Goal: Task Accomplishment & Management: Complete application form

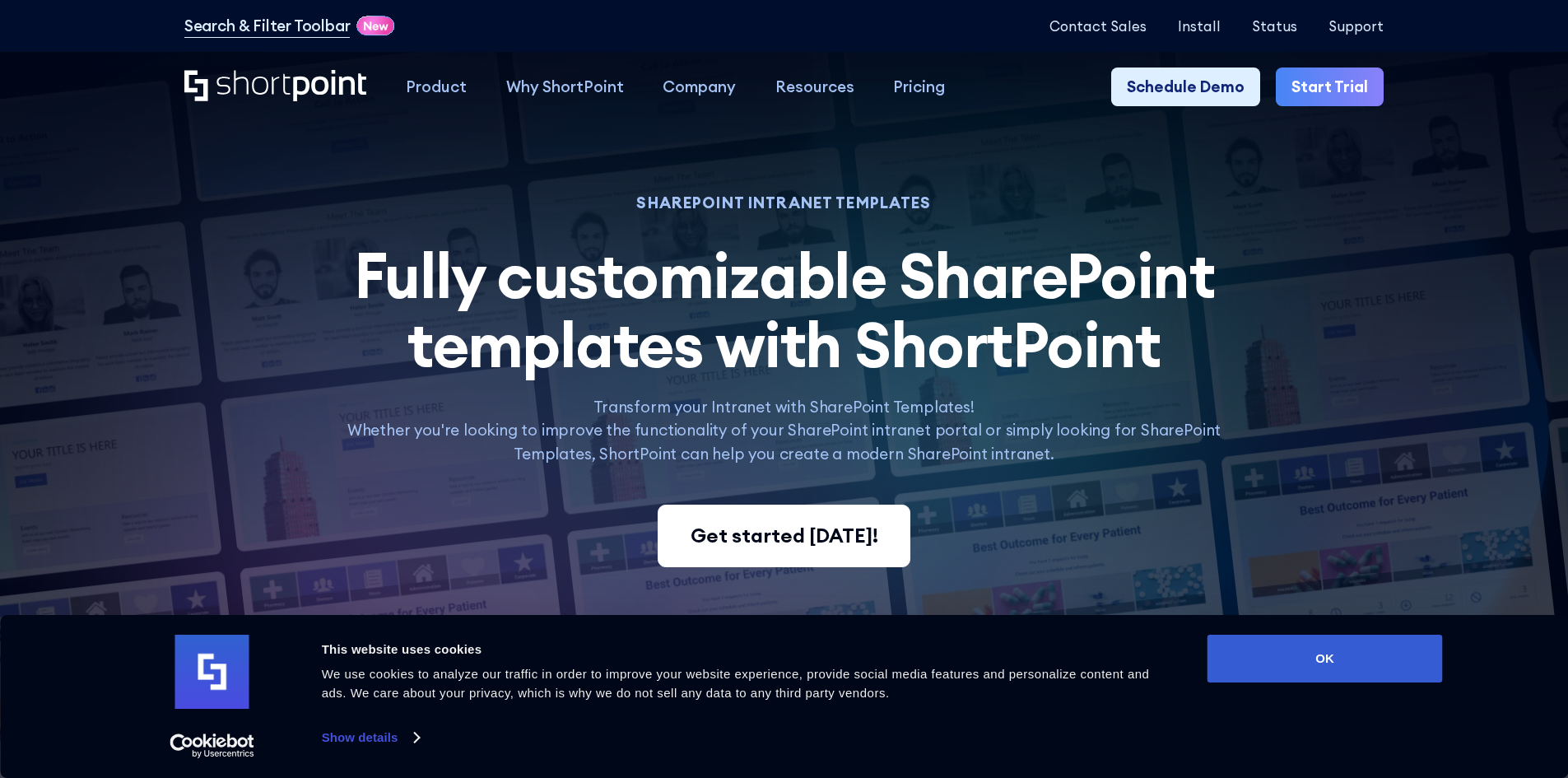
click at [774, 550] on div "Get started today!" at bounding box center [784, 536] width 188 height 30
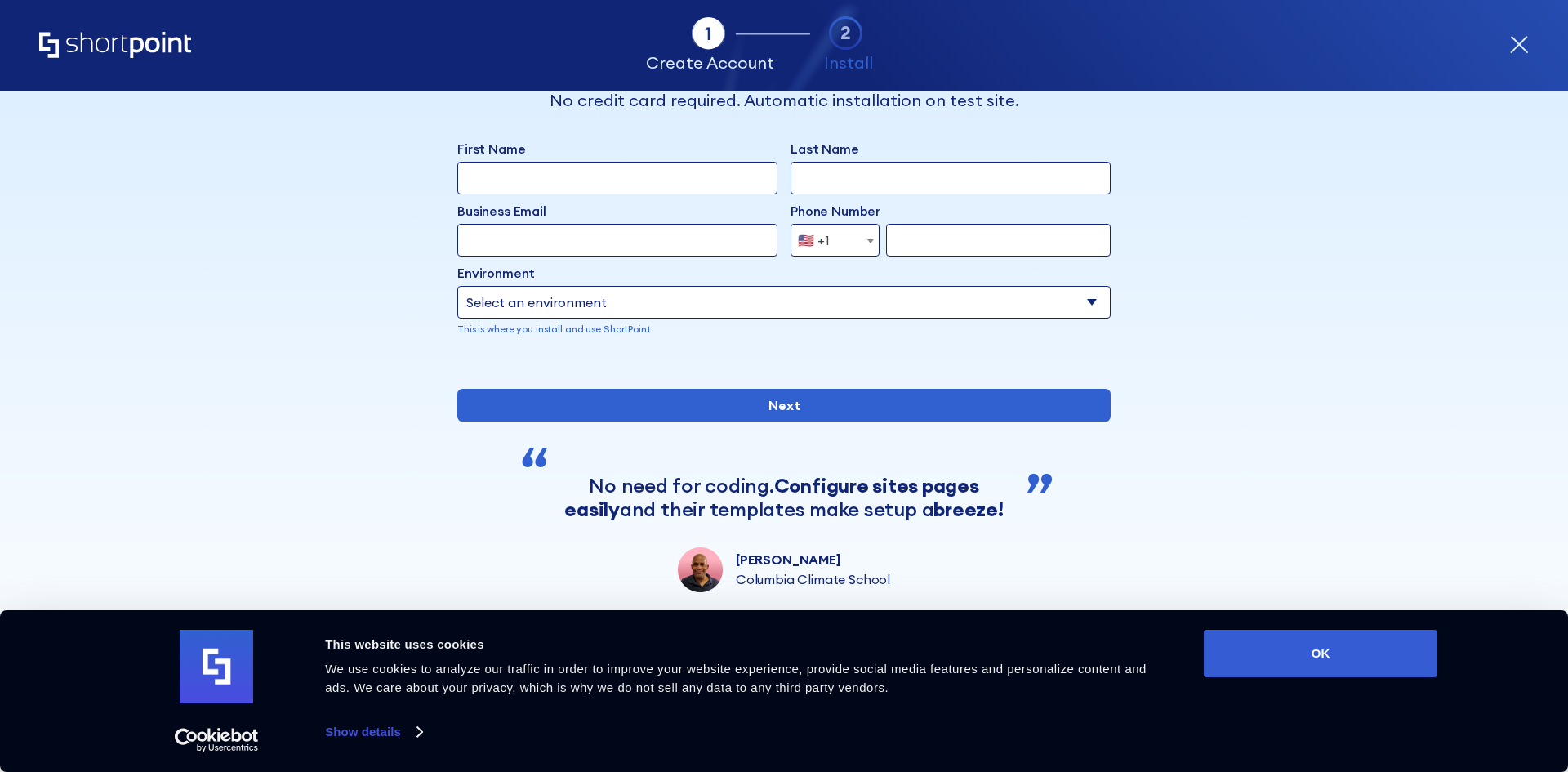
scroll to position [114, 0]
click at [1274, 650] on button "OK" at bounding box center [1320, 654] width 233 height 48
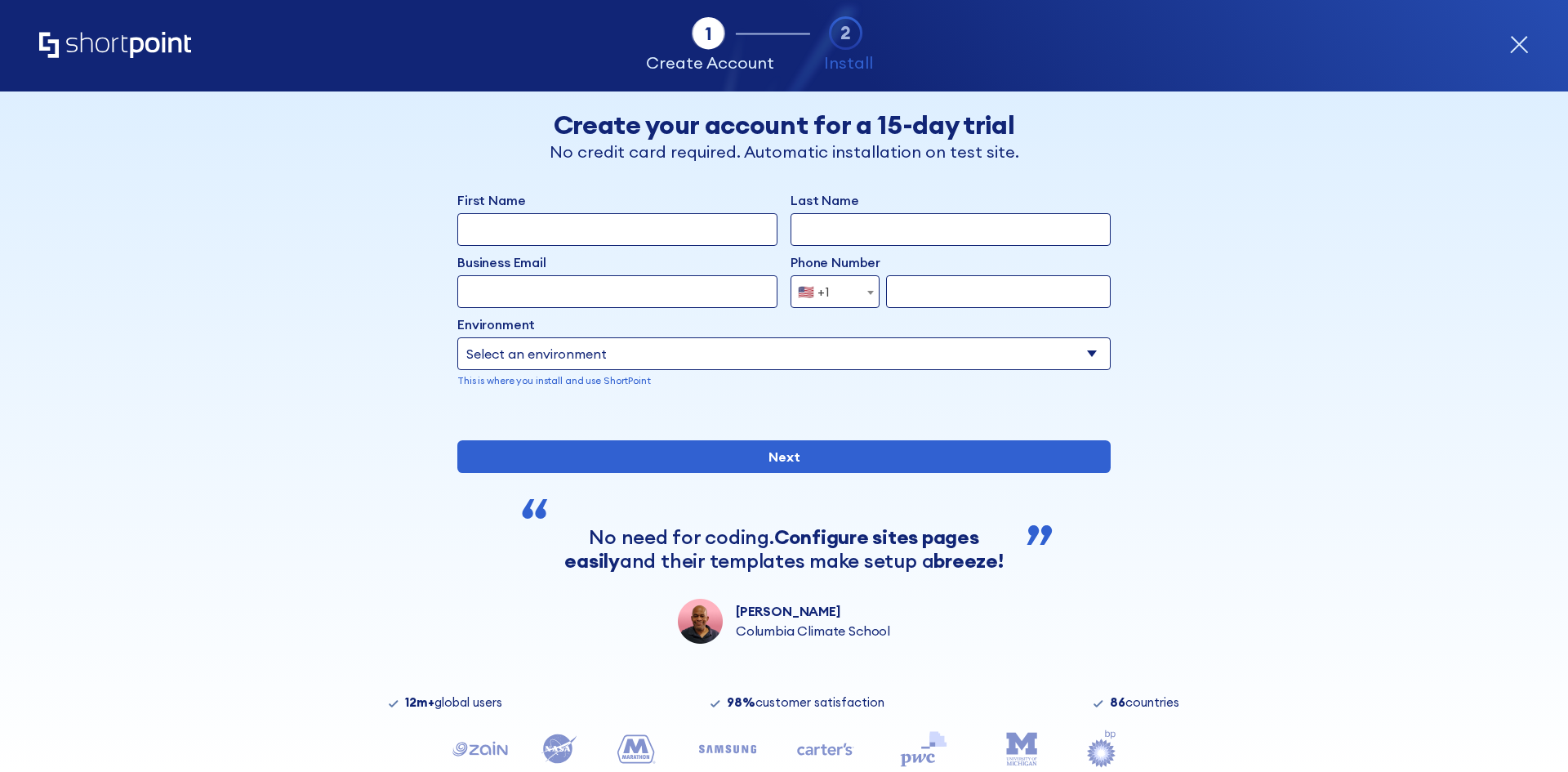
scroll to position [0, 0]
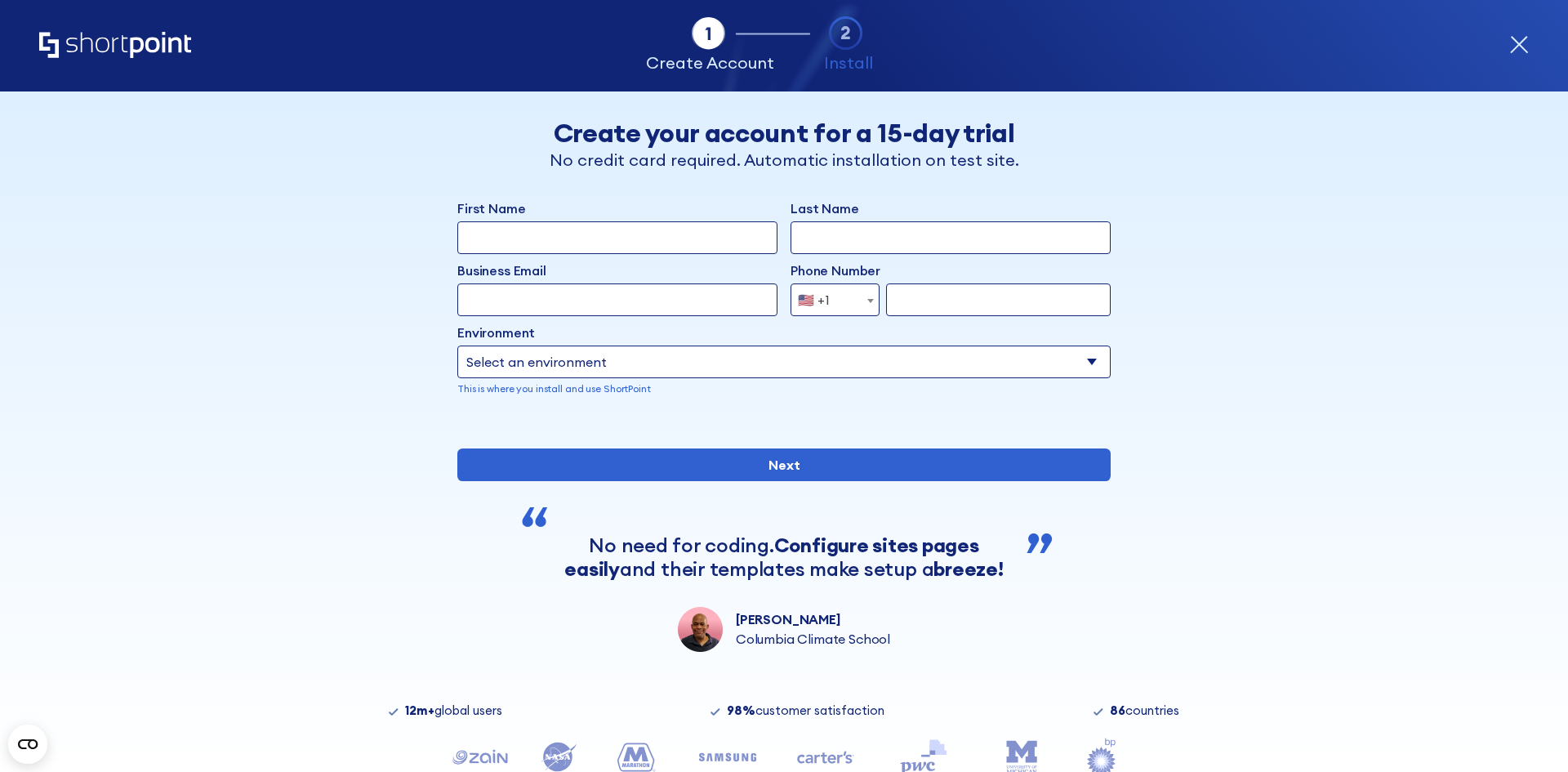
drag, startPoint x: 1080, startPoint y: 1, endPoint x: 1515, endPoint y: 44, distance: 437.1
click at [1515, 44] on icon "form" at bounding box center [1519, 45] width 20 height 20
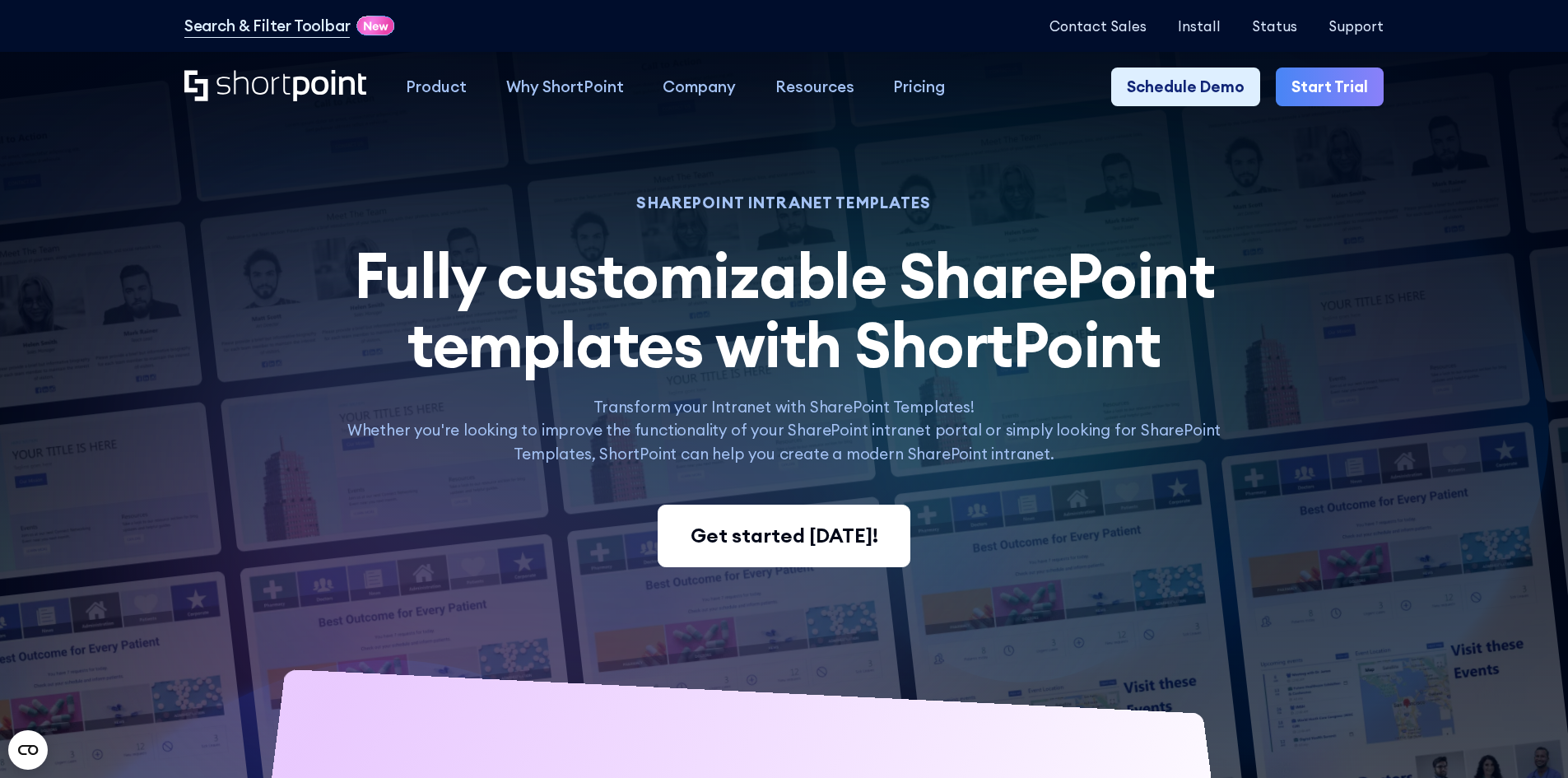
click at [838, 550] on div "Get started today!" at bounding box center [784, 536] width 188 height 30
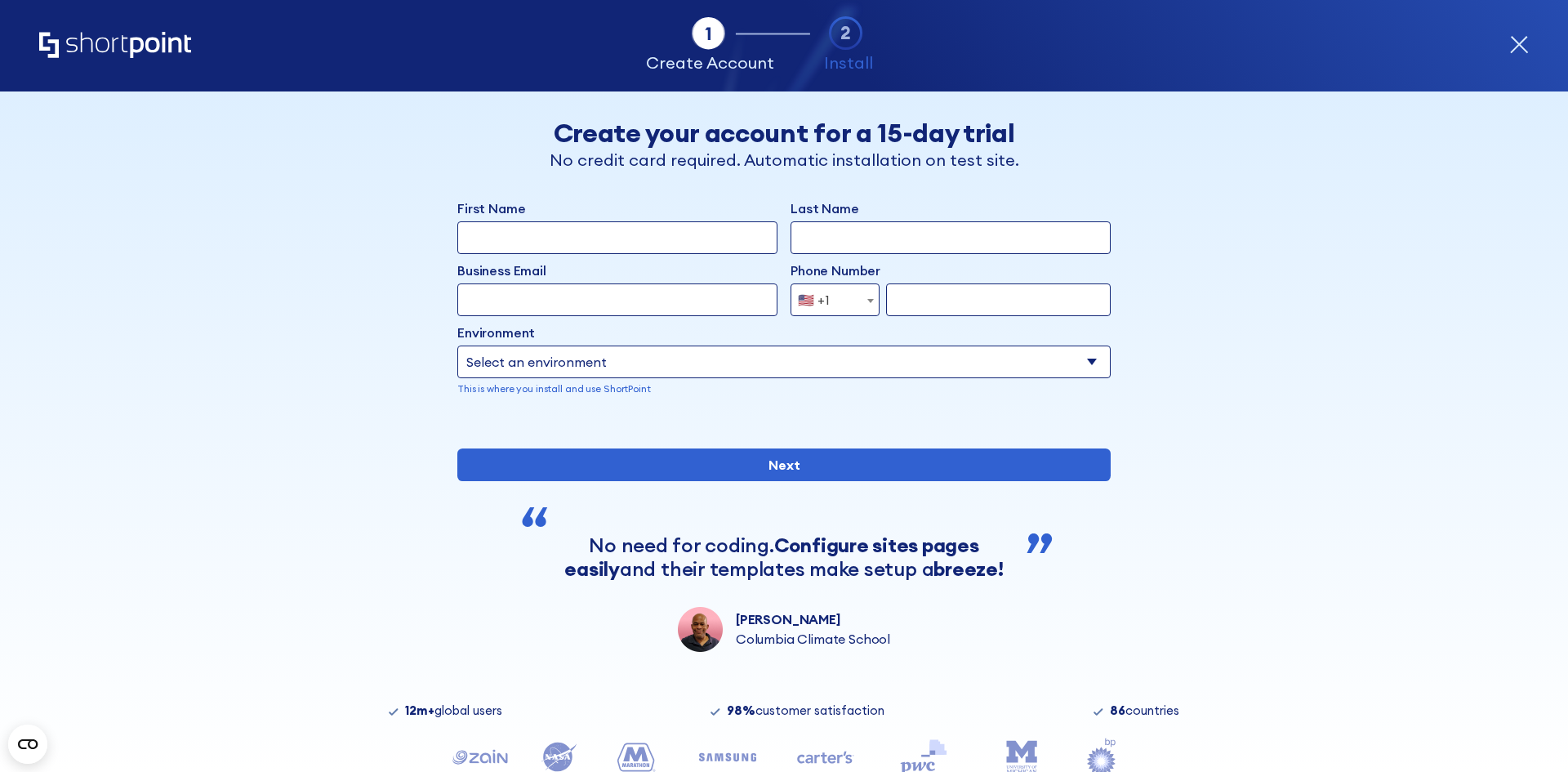
click at [809, 361] on select "Select an environment Microsoft 365 SharePoint Online SharePoint 2019 (On-Premi…" at bounding box center [784, 362] width 653 height 33
click at [457, 346] on select "Select an environment Microsoft 365 SharePoint Online SharePoint 2019 (On-Premi…" at bounding box center [784, 362] width 653 height 33
click at [536, 363] on select "Select an environment Microsoft 365 SharePoint Online SharePoint 2019 (On-Premi…" at bounding box center [617, 362] width 320 height 33
click at [562, 373] on select "Select an environment Microsoft 365 SharePoint Online SharePoint 2019 (On-Premi…" at bounding box center [617, 362] width 320 height 33
select select "SharePoint Online"
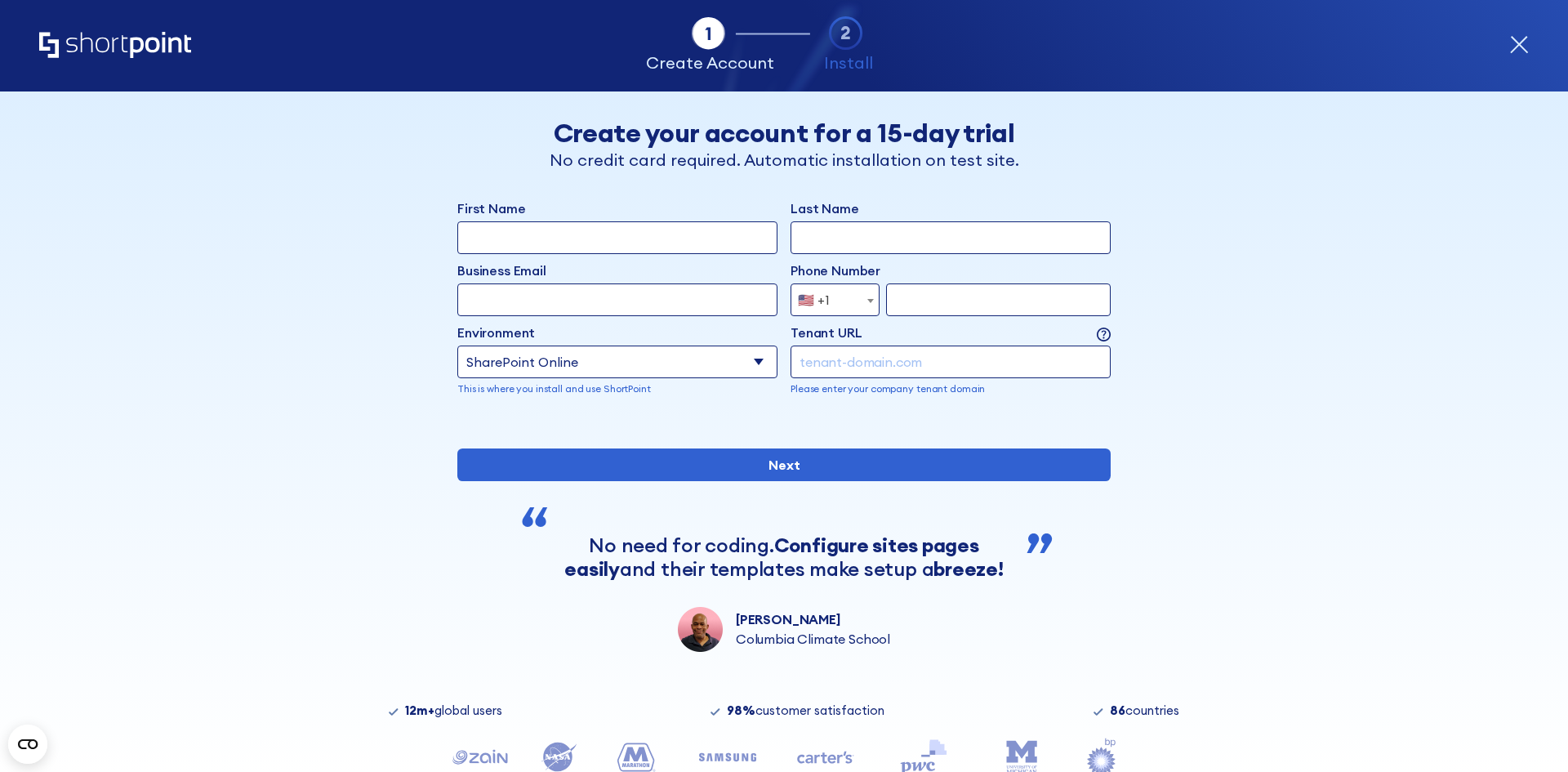
click at [457, 346] on select "Select an environment Microsoft 365 SharePoint Online SharePoint 2019 (On-Premi…" at bounding box center [617, 362] width 320 height 33
drag, startPoint x: 595, startPoint y: 292, endPoint x: 573, endPoint y: 297, distance: 22.6
click at [595, 292] on input "Business Email" at bounding box center [617, 300] width 320 height 33
type input "[EMAIL_ADDRESS][DOMAIN_NAME]"
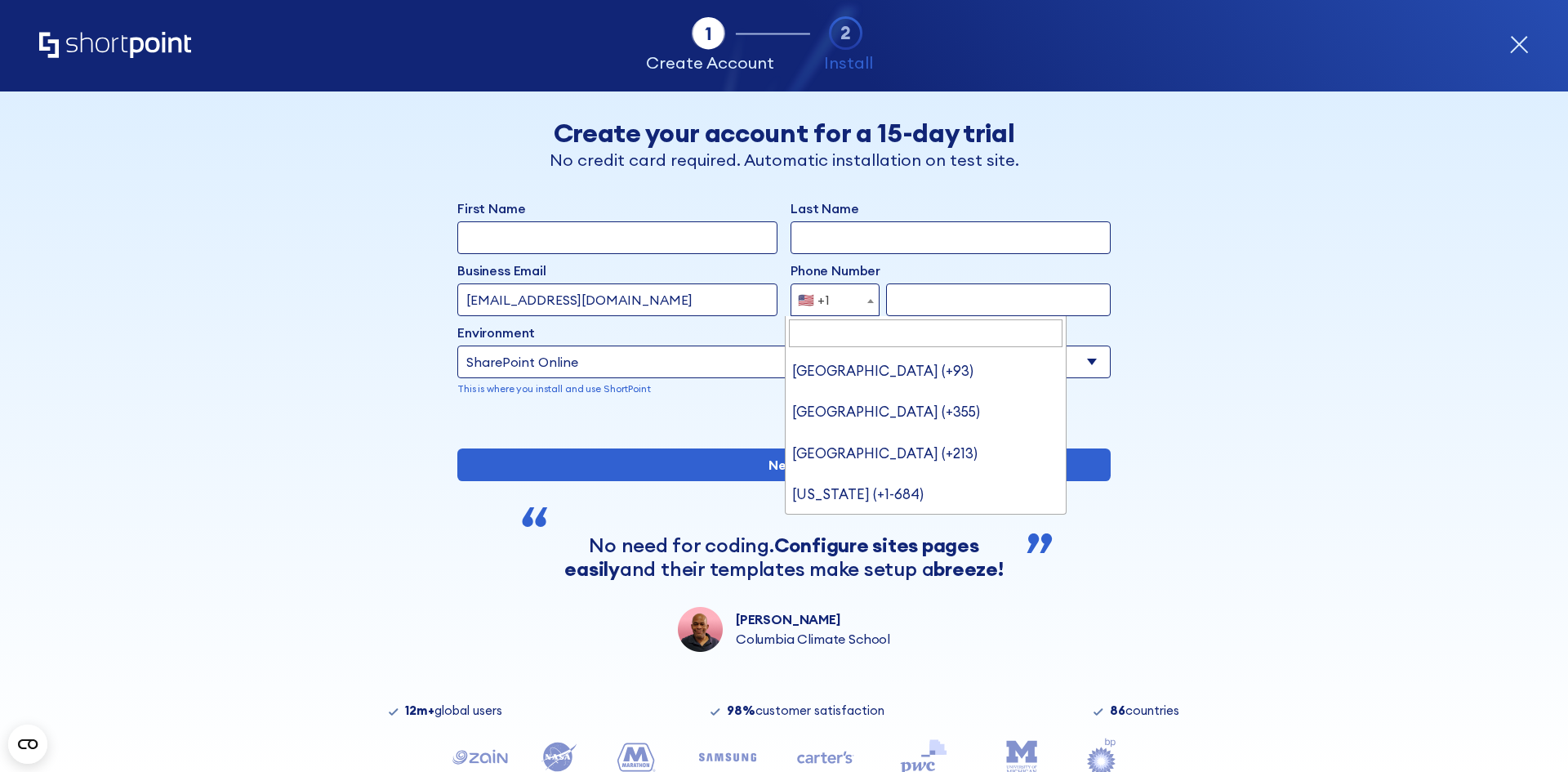
click at [867, 300] on b "form" at bounding box center [870, 301] width 7 height 4
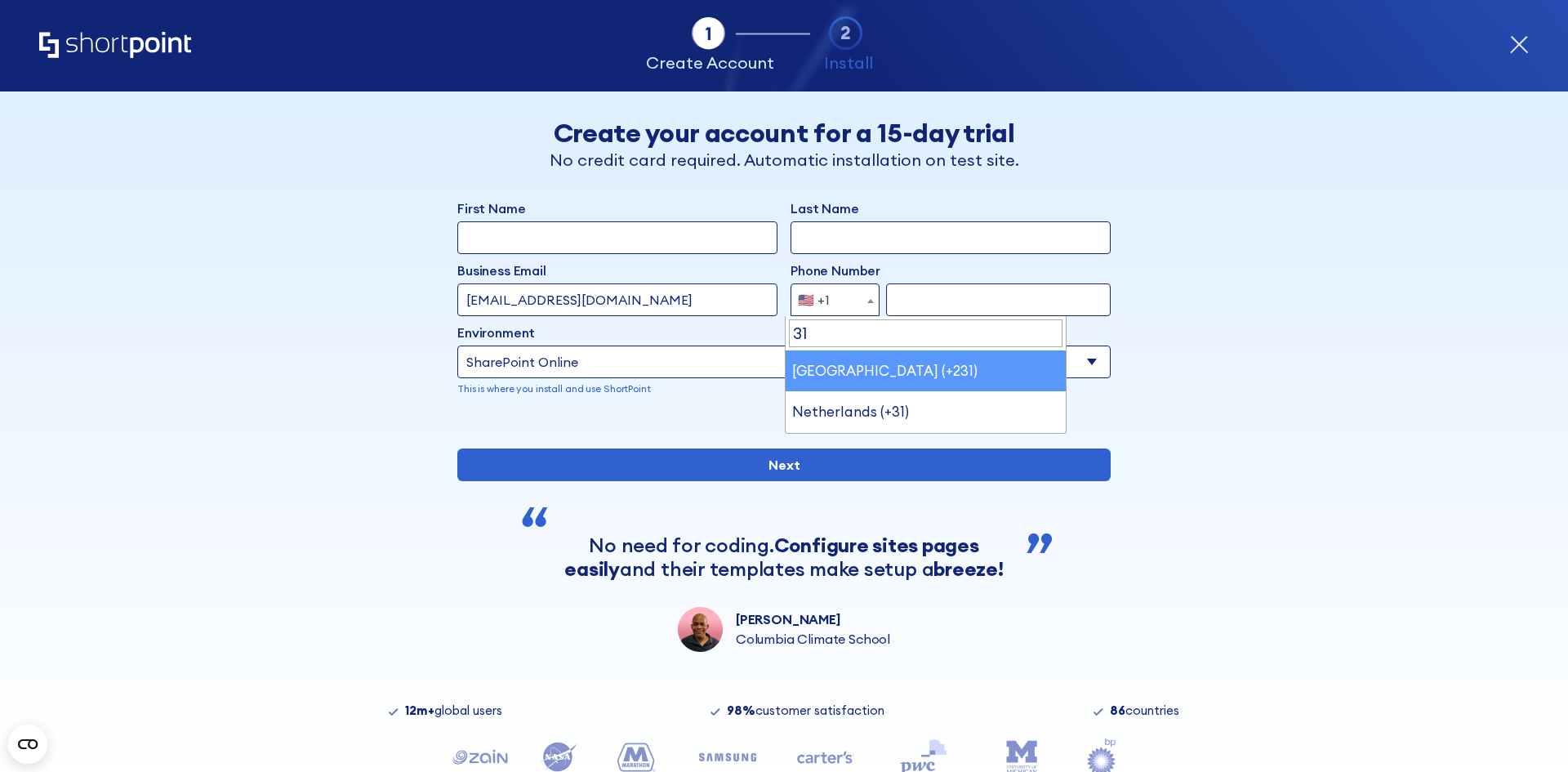
type input "3"
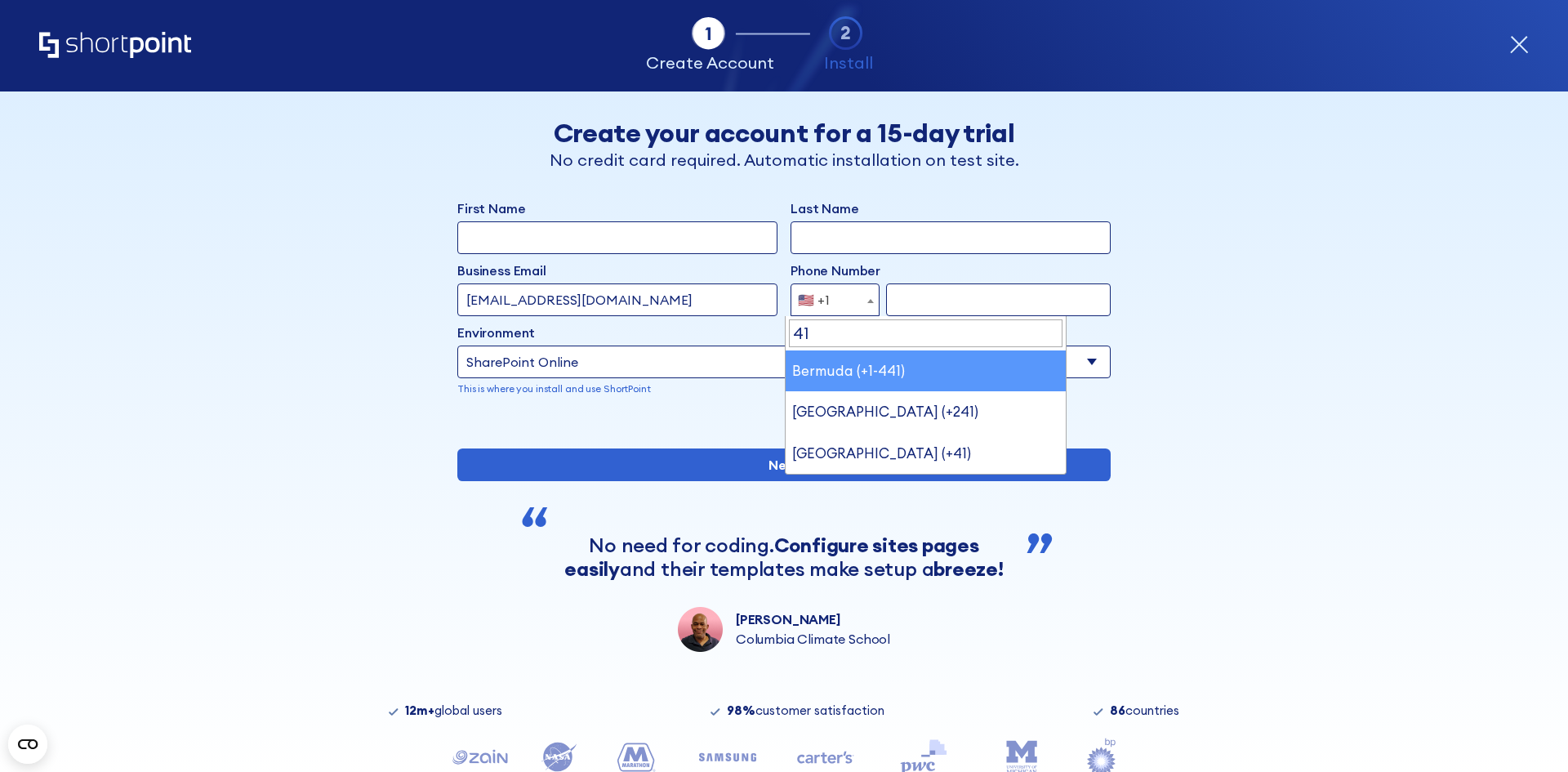
type input "416"
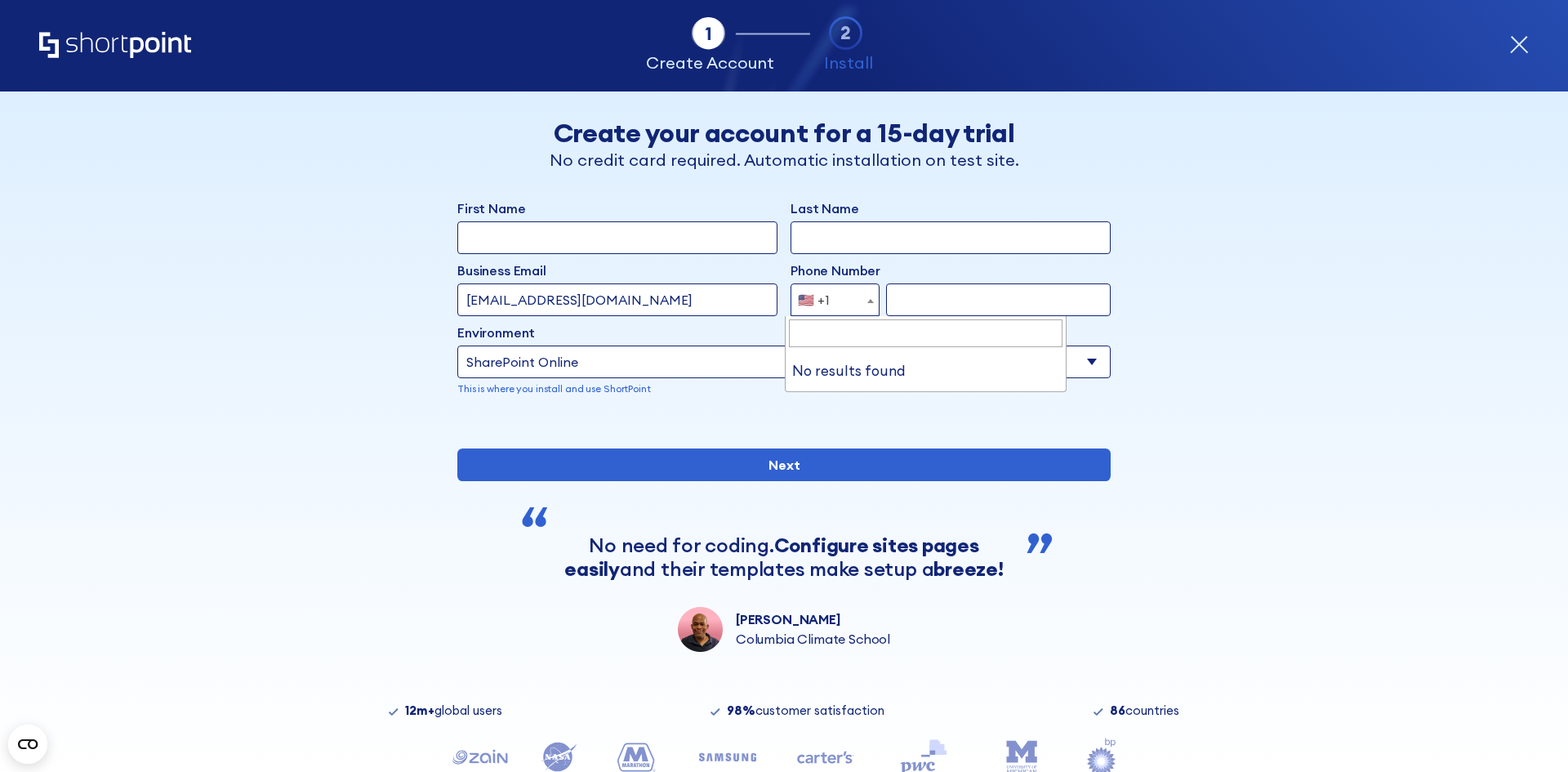
click at [951, 309] on input "form" at bounding box center [998, 300] width 225 height 33
type input "9"
type input "416918-2584"
click at [1329, 449] on div "Tab 1 Tab 2 Tab 3 Tab 4 Tell us more about you New customer Existing customer B…" at bounding box center [784, 431] width 1568 height 681
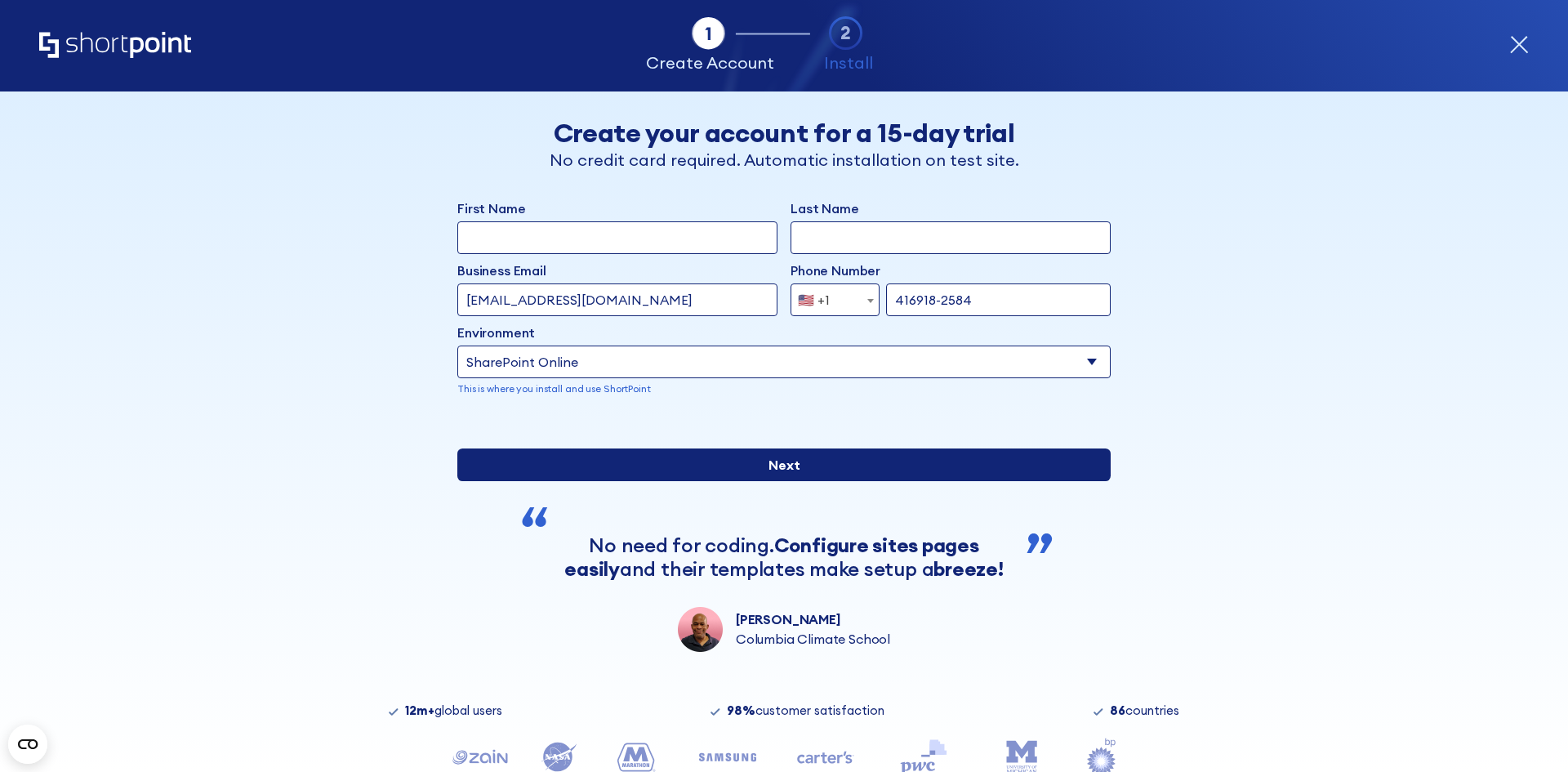
click at [864, 481] on input "Next" at bounding box center [784, 465] width 653 height 33
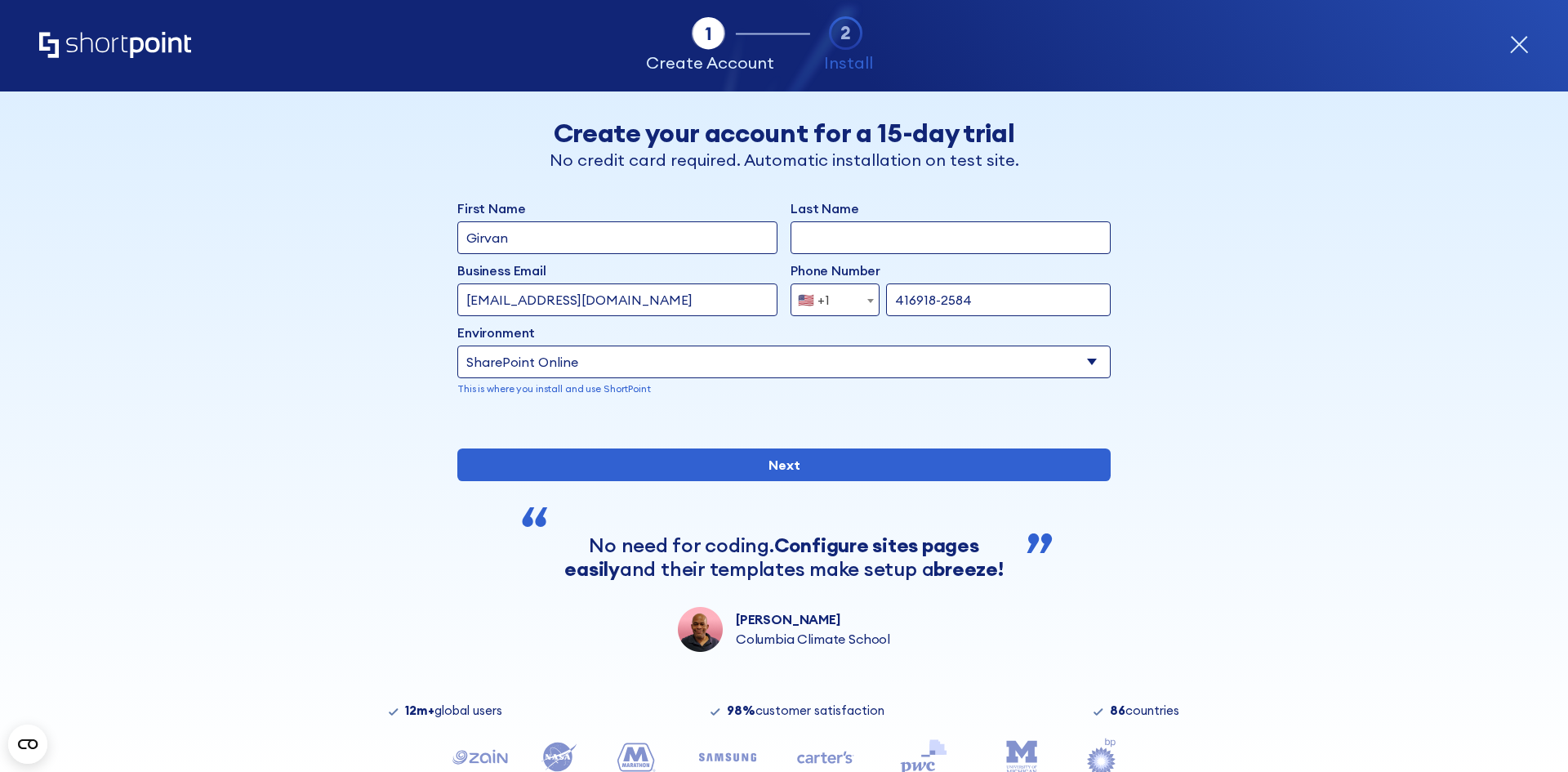
type input "Girvan"
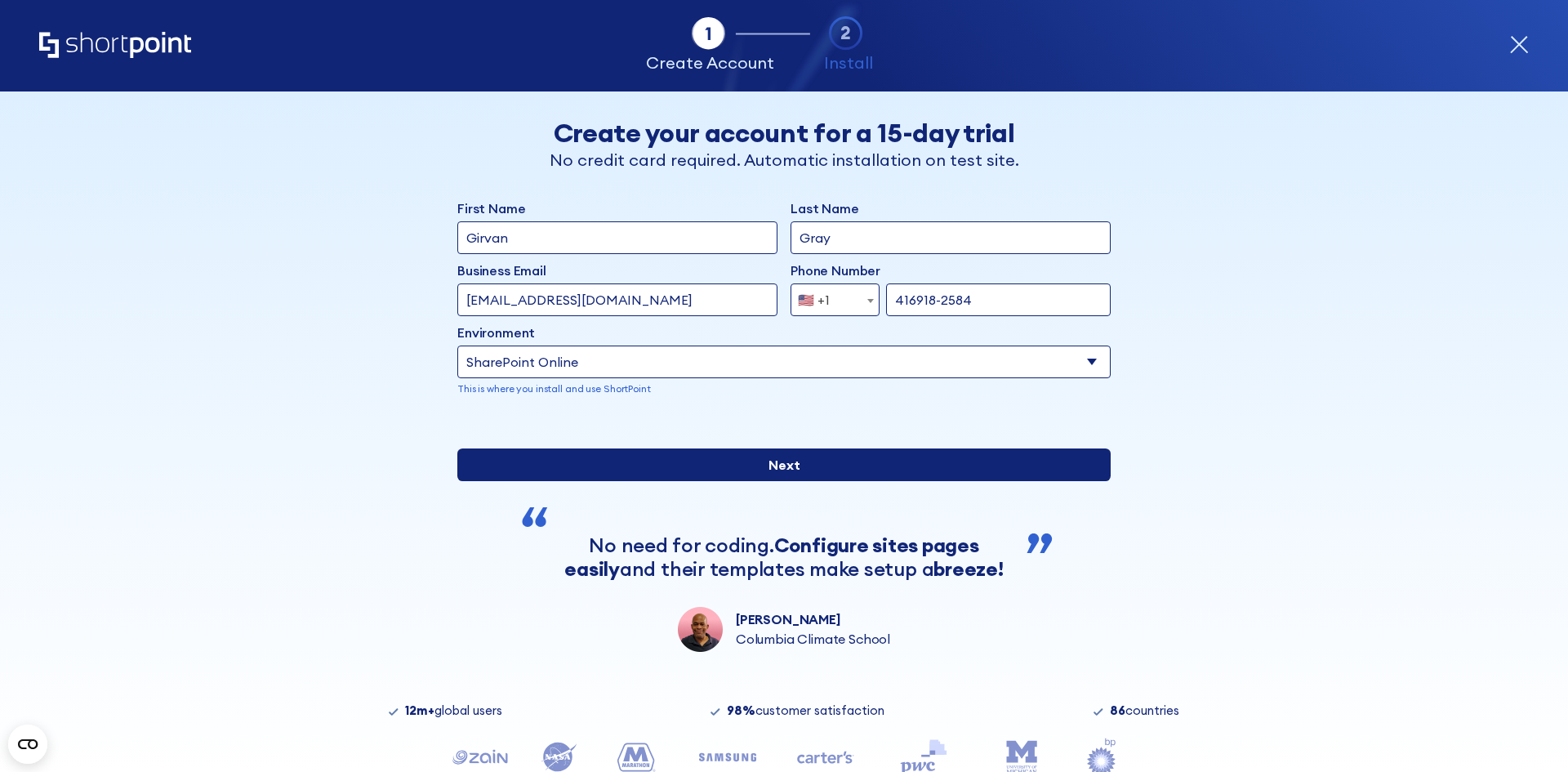
type input "Gray"
click at [779, 481] on input "Next" at bounding box center [784, 465] width 653 height 33
